Goal: Complete application form

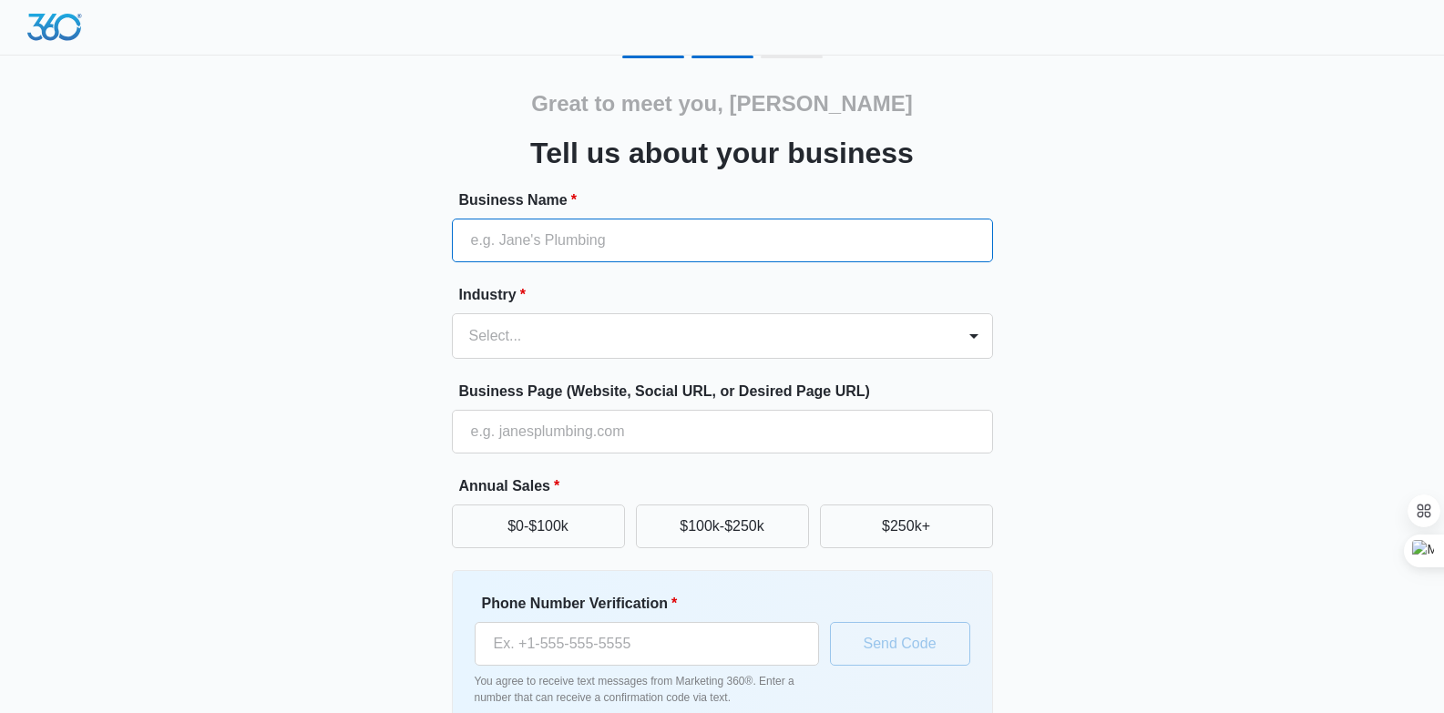
click at [547, 242] on input "Business Name *" at bounding box center [722, 241] width 541 height 44
paste input "[PERSON_NAME] Building Group [GEOGRAPHIC_DATA]"
type input "[PERSON_NAME] Building Group [GEOGRAPHIC_DATA]"
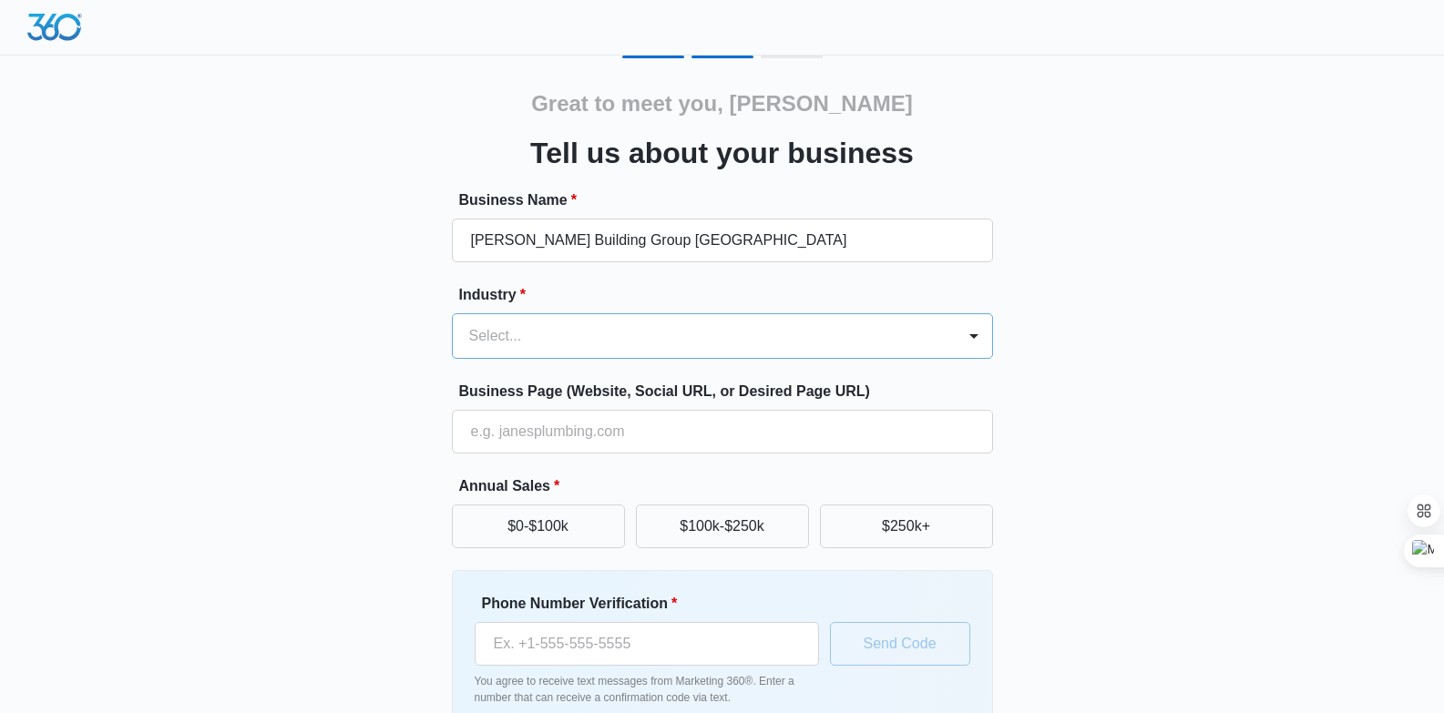
click at [510, 328] on div at bounding box center [700, 336] width 463 height 26
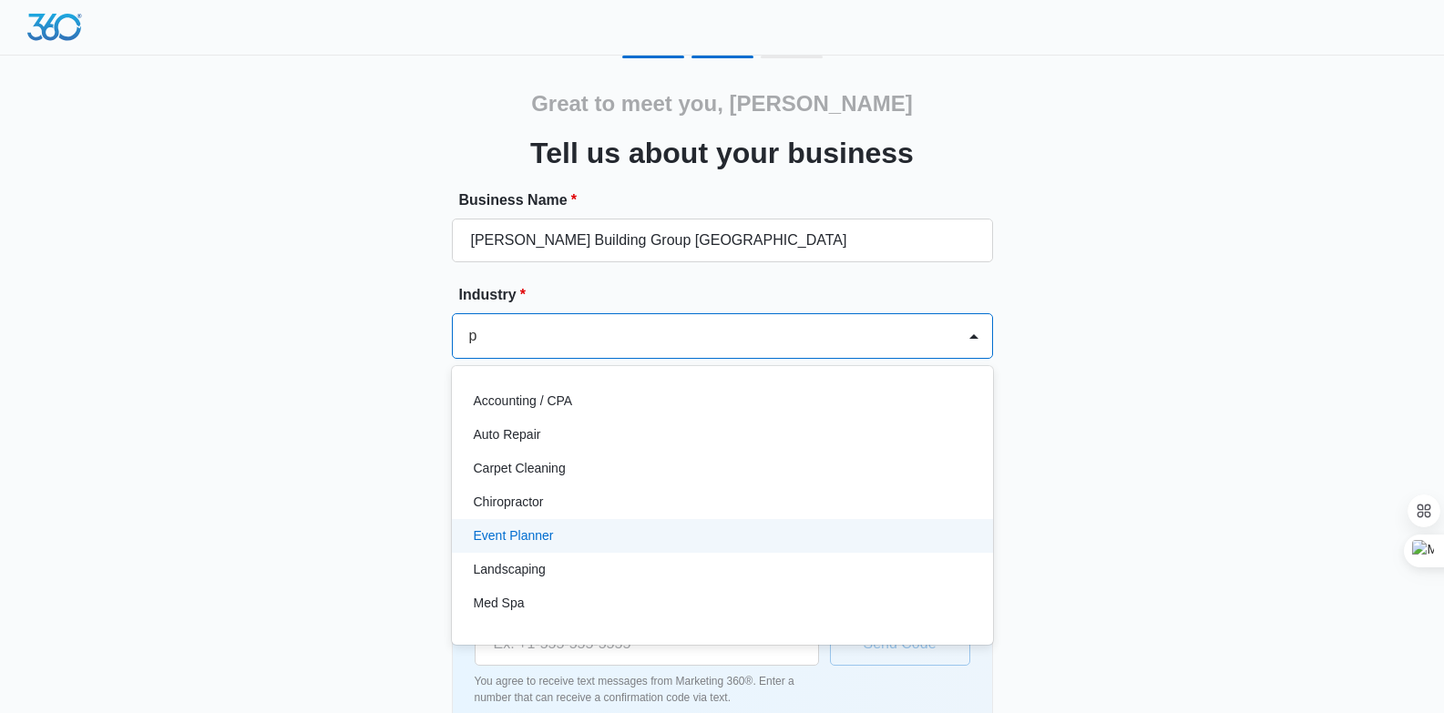
type input "pl"
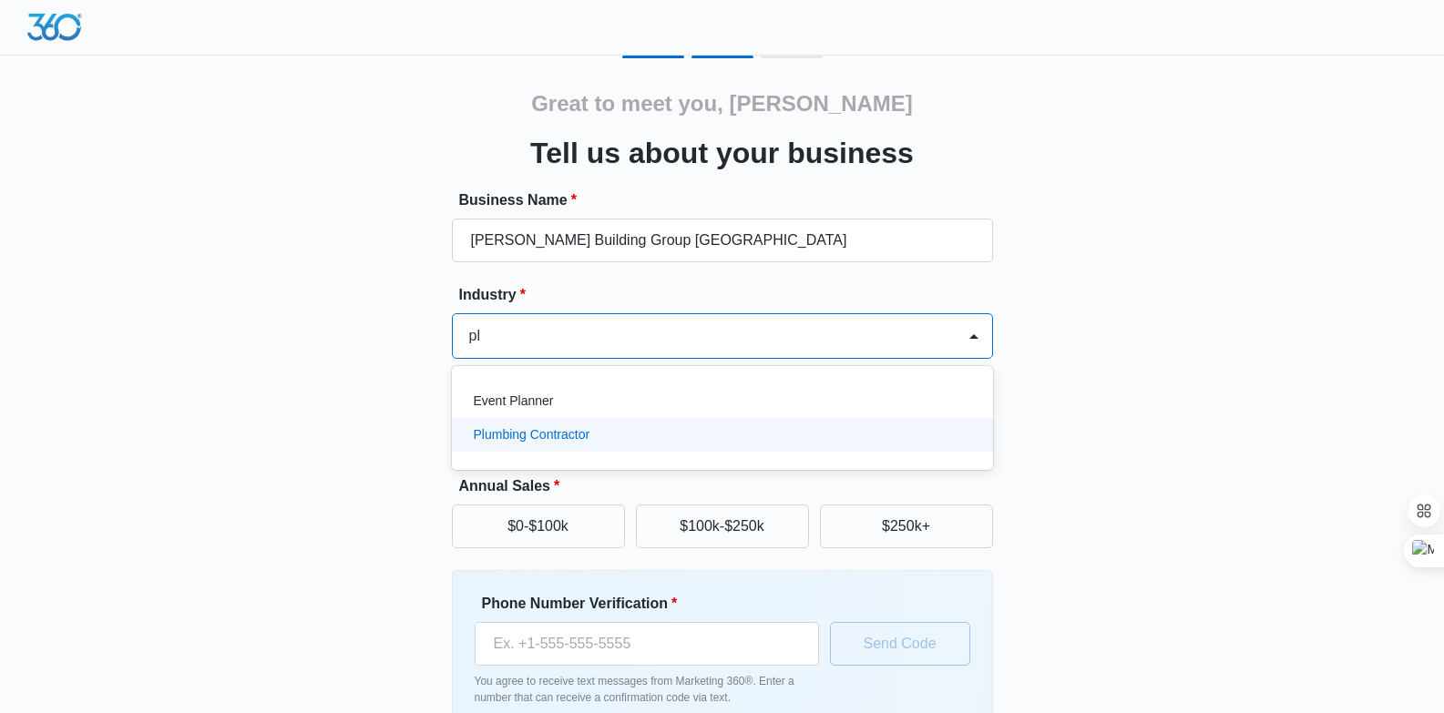
click at [520, 437] on p "Plumbing Contractor" at bounding box center [532, 434] width 117 height 19
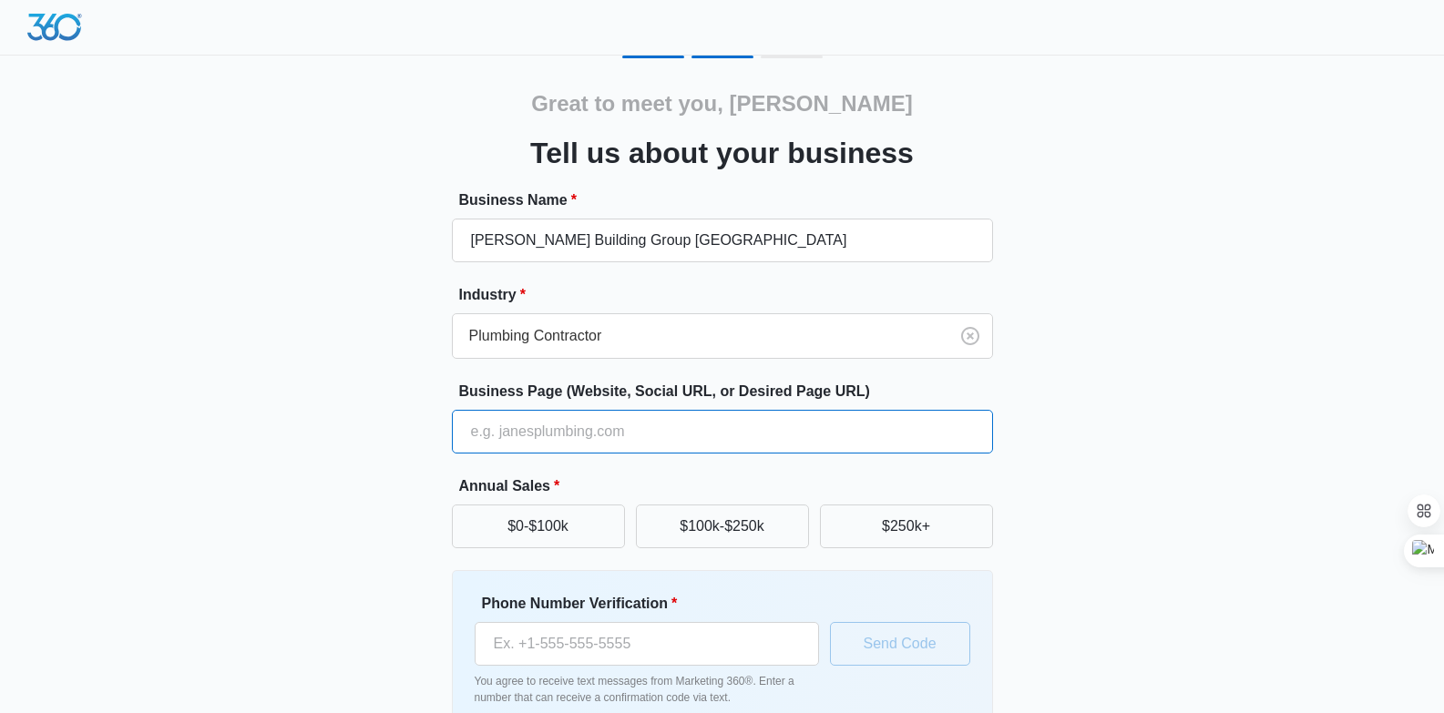
click at [548, 426] on input "Business Page (Website, Social URL, or Desired Page URL)" at bounding box center [722, 432] width 541 height 44
type input "[URL][DOMAIN_NAME]"
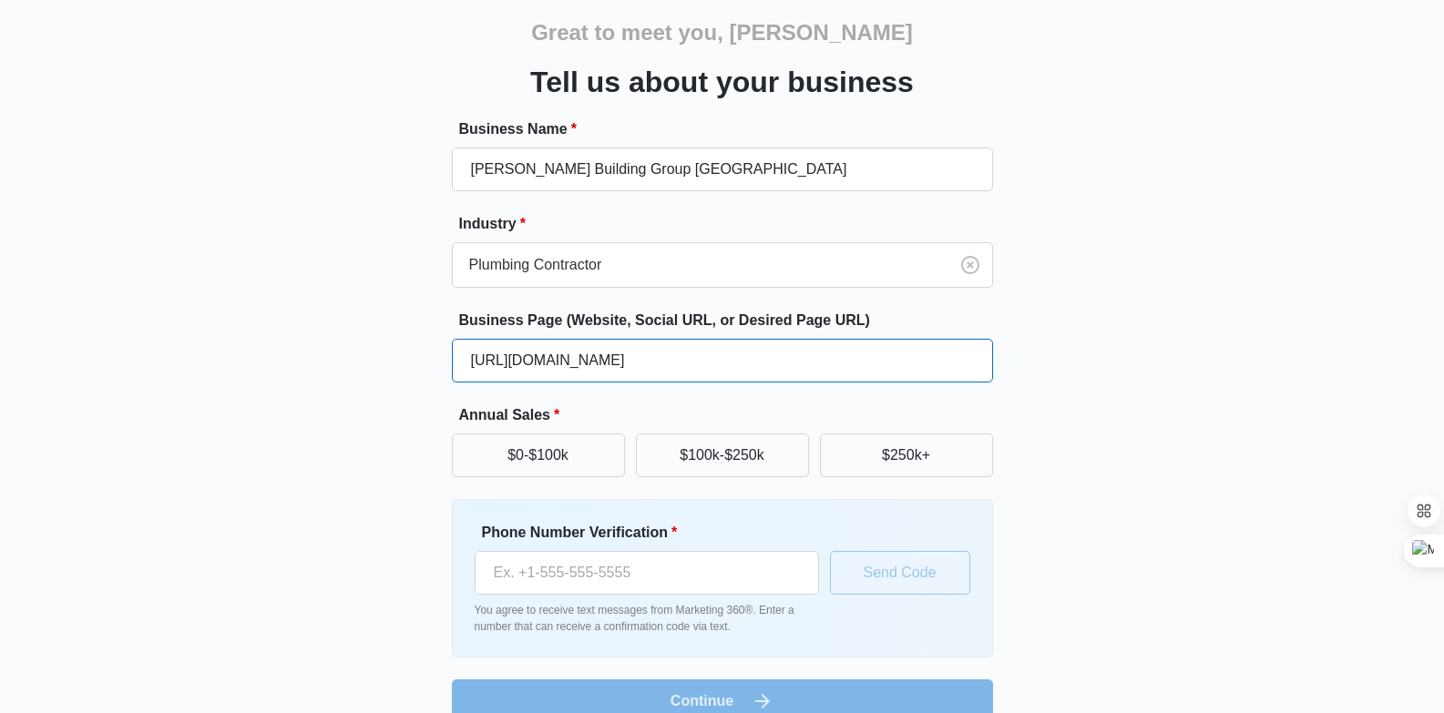
scroll to position [103, 0]
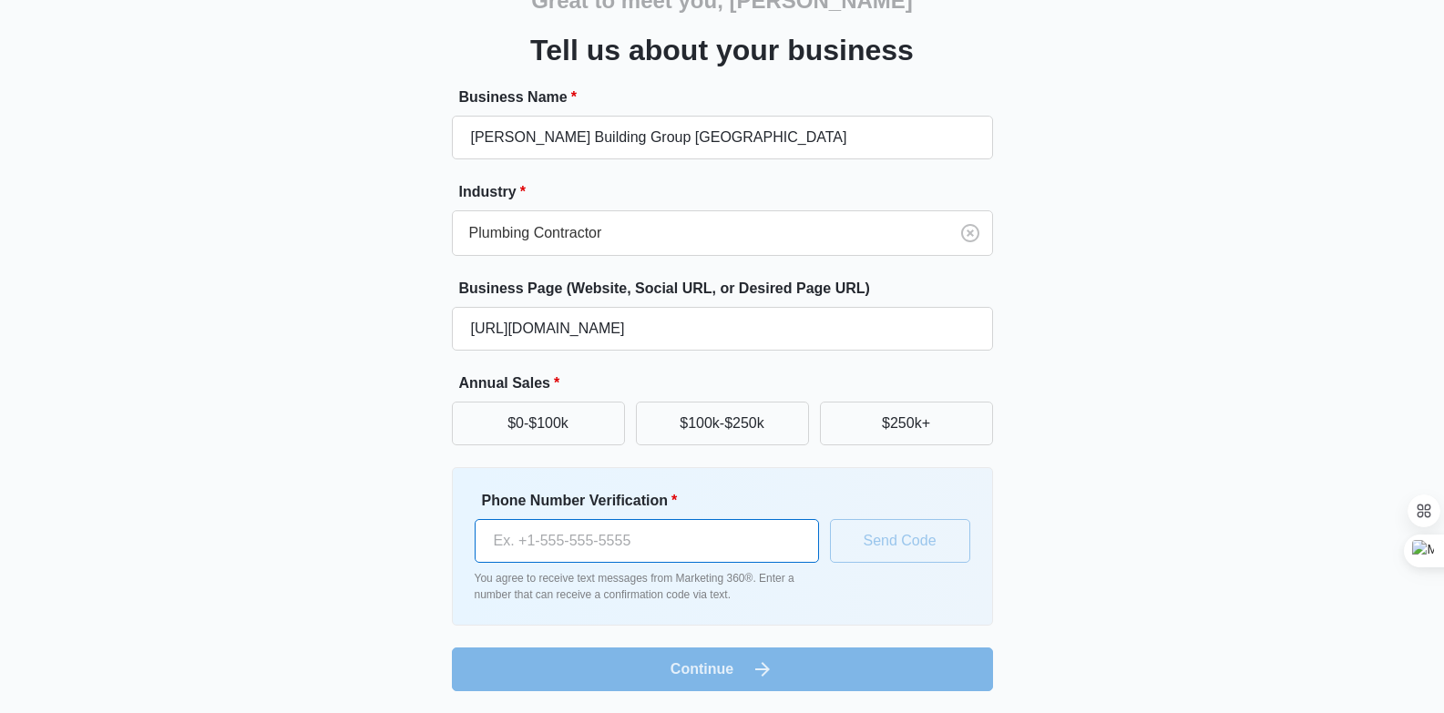
click at [543, 545] on input "Phone Number Verification *" at bounding box center [647, 541] width 344 height 44
click at [301, 577] on div "Great to meet you, [PERSON_NAME] Tell us about your business Business Name * [P…" at bounding box center [722, 322] width 1093 height 739
click at [546, 542] on input "Phone Number Verification *" at bounding box center [647, 541] width 344 height 44
paste input "[PHONE_NUMBER]"
type input "[PHONE_NUMBER]"
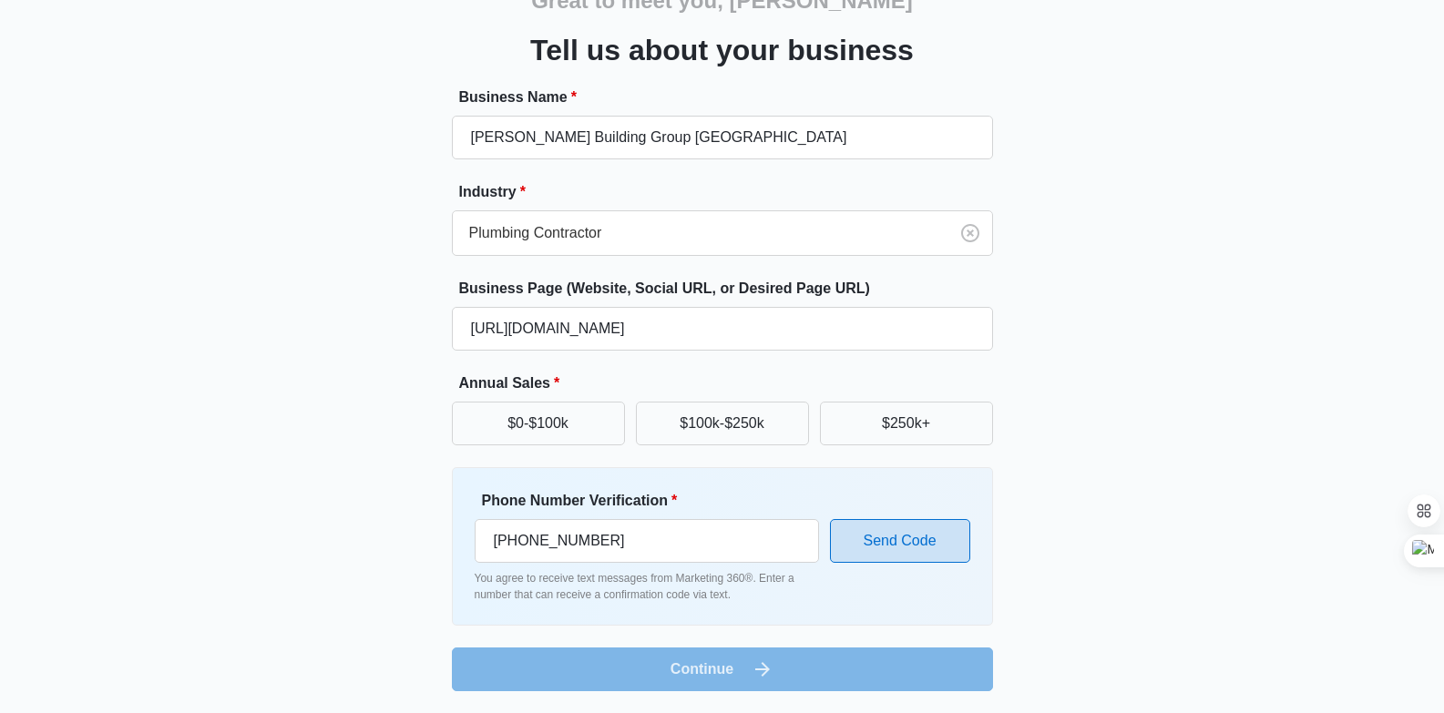
click at [894, 544] on button "Send Code" at bounding box center [900, 541] width 140 height 44
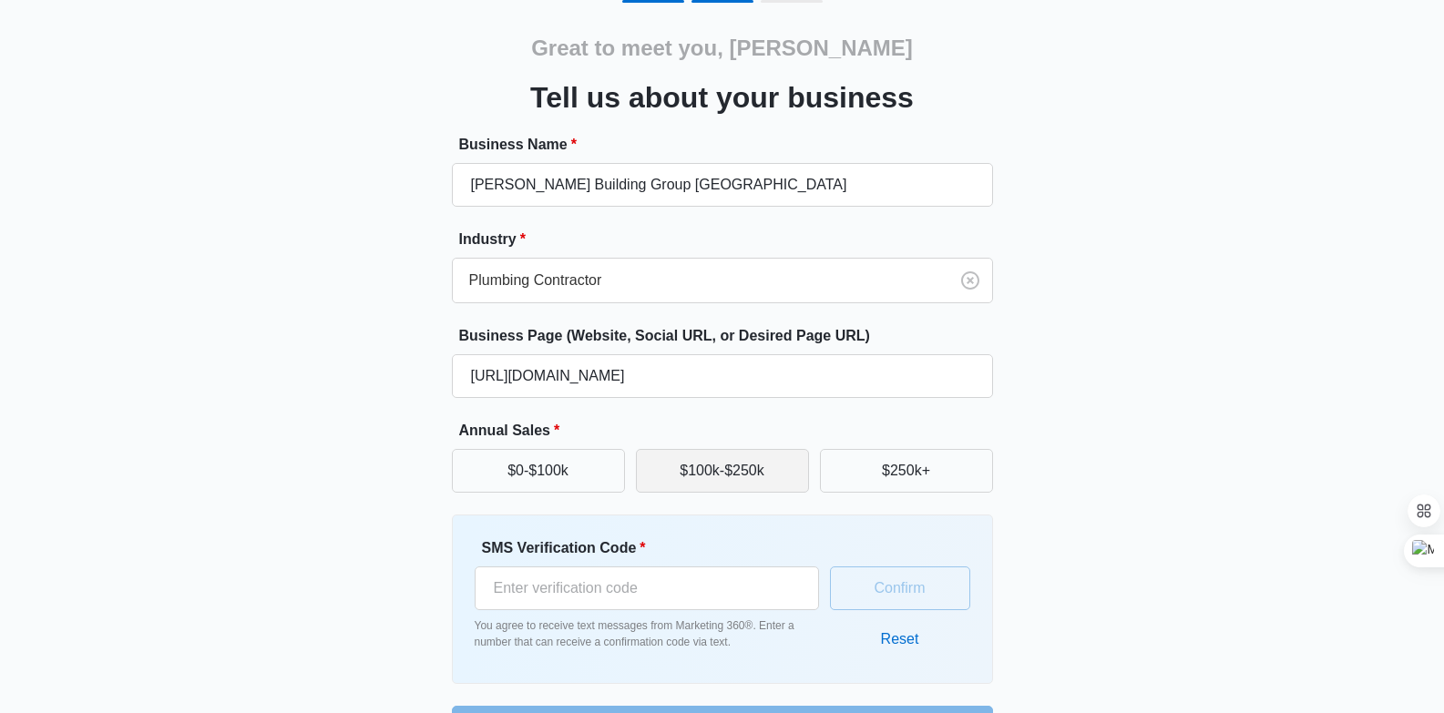
scroll to position [114, 0]
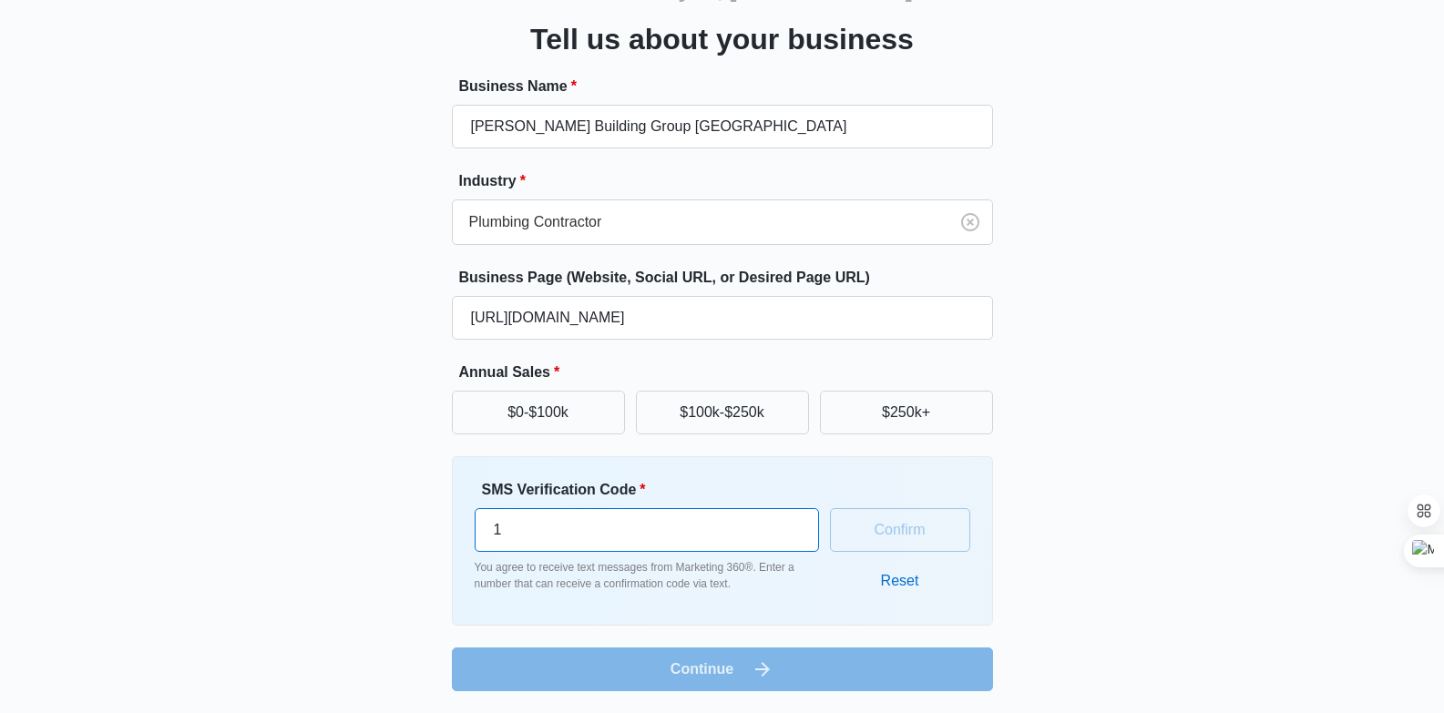
click at [792, 519] on input "1" at bounding box center [647, 530] width 344 height 44
type input "0"
click at [791, 539] on input "0" at bounding box center [647, 530] width 344 height 44
click at [889, 583] on button "Reset" at bounding box center [900, 581] width 75 height 44
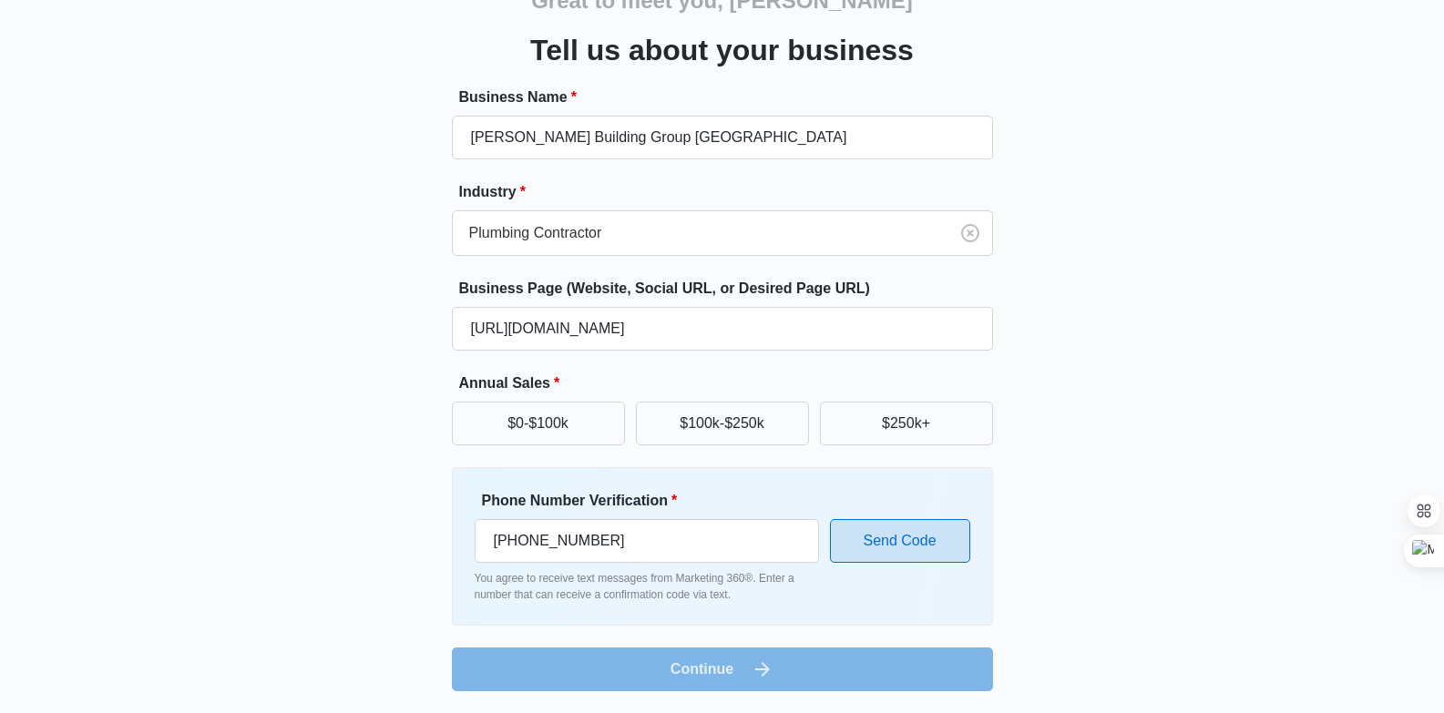
click at [935, 544] on button "Send Code" at bounding box center [900, 541] width 140 height 44
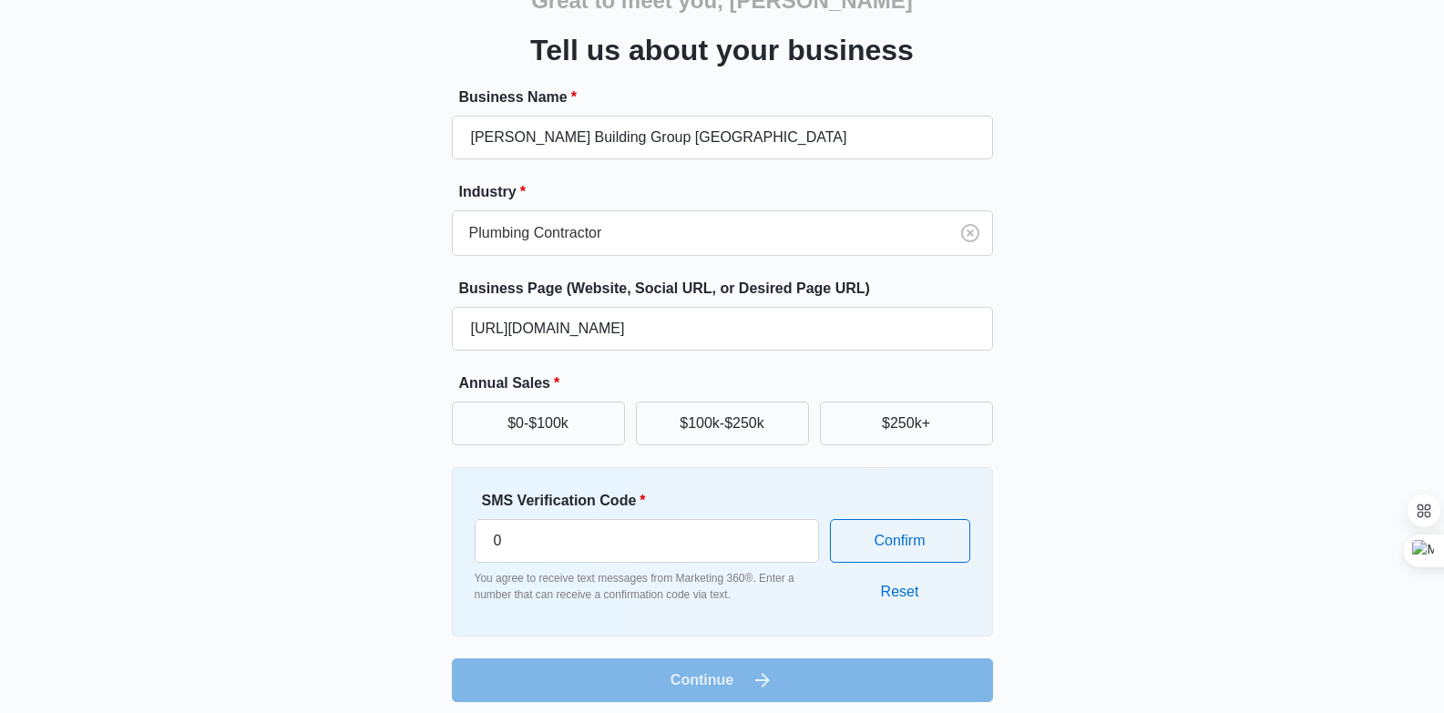
click at [812, 683] on form "Business Name * [PERSON_NAME] Building Group Arlington Industry * Plumbing Cont…" at bounding box center [722, 395] width 541 height 616
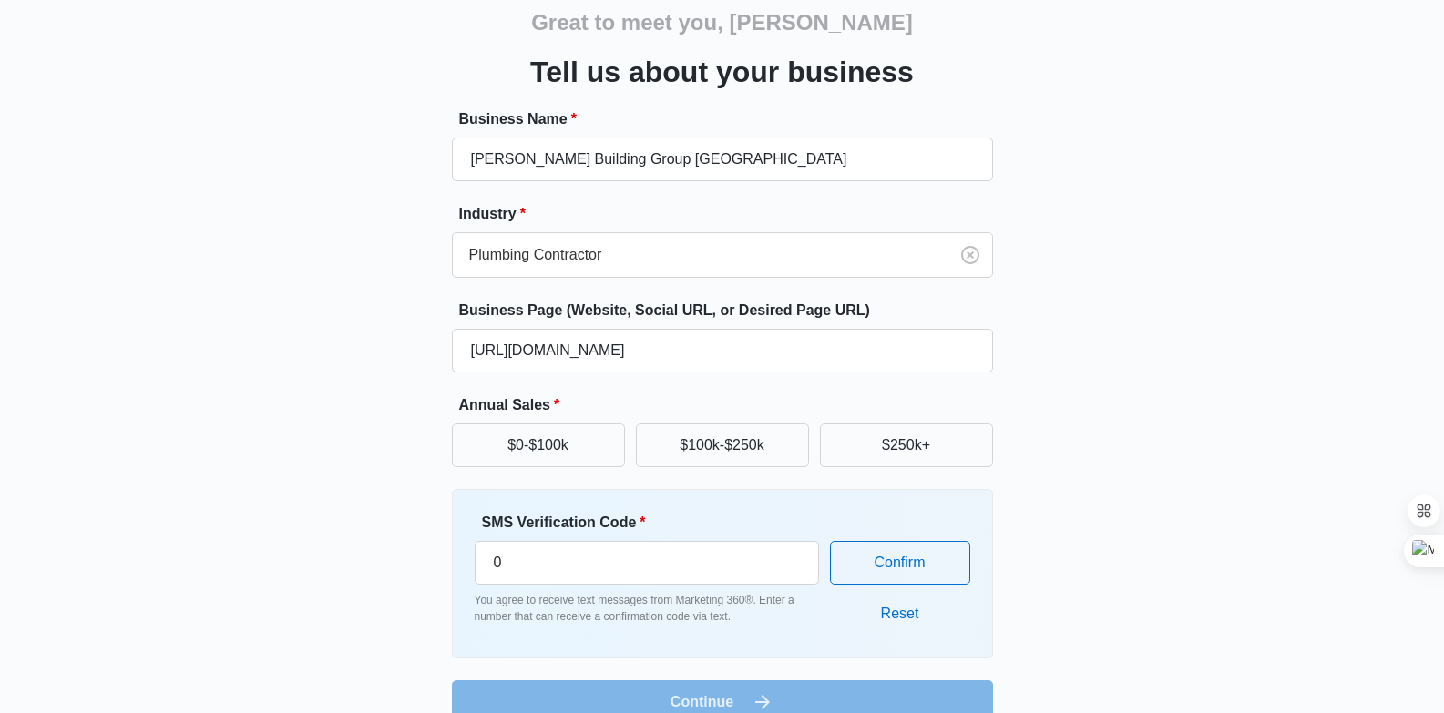
scroll to position [114, 0]
